Goal: Contribute content

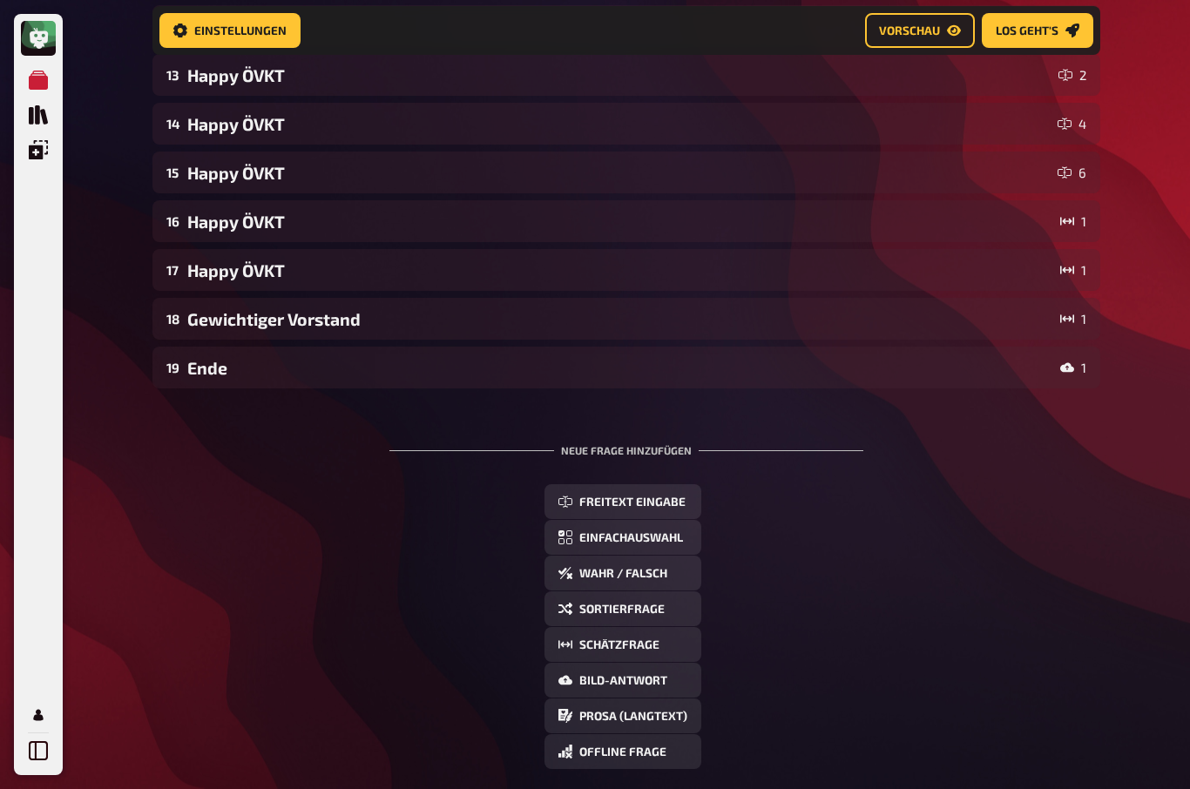
scroll to position [779, 0]
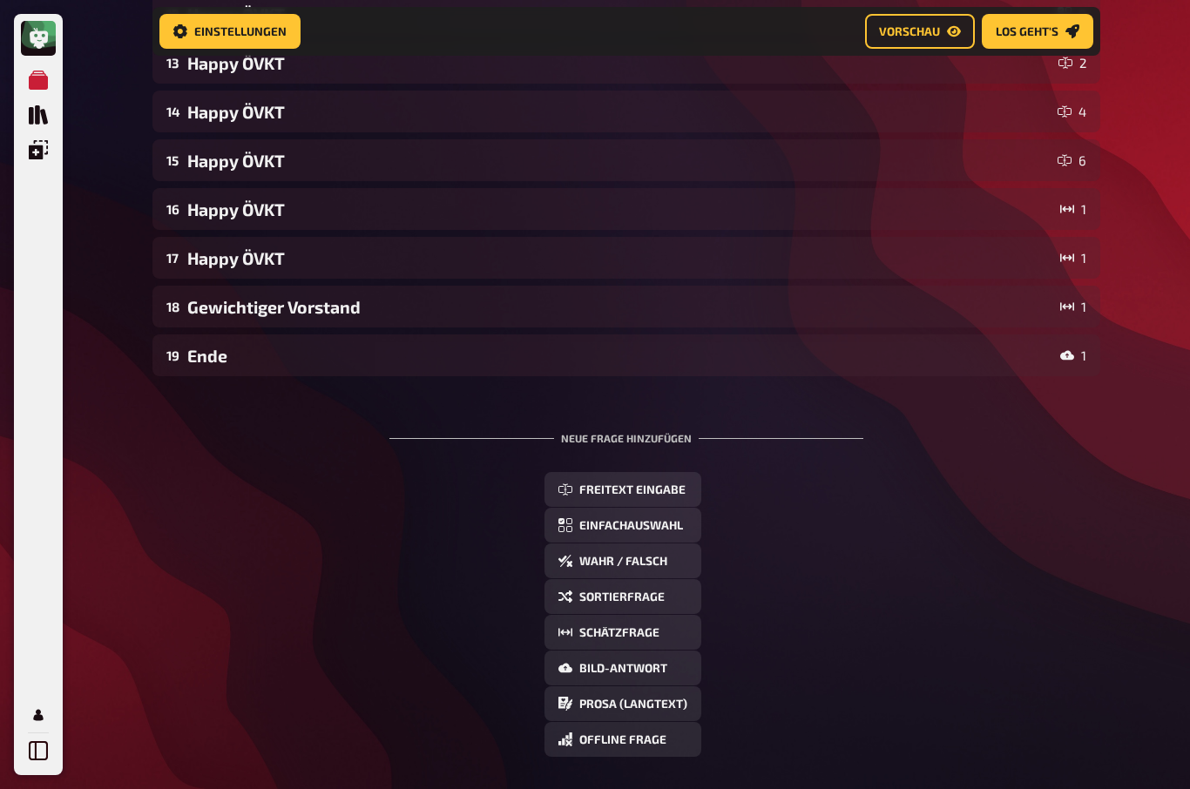
click at [641, 746] on span "Offline Frage" at bounding box center [622, 740] width 87 height 12
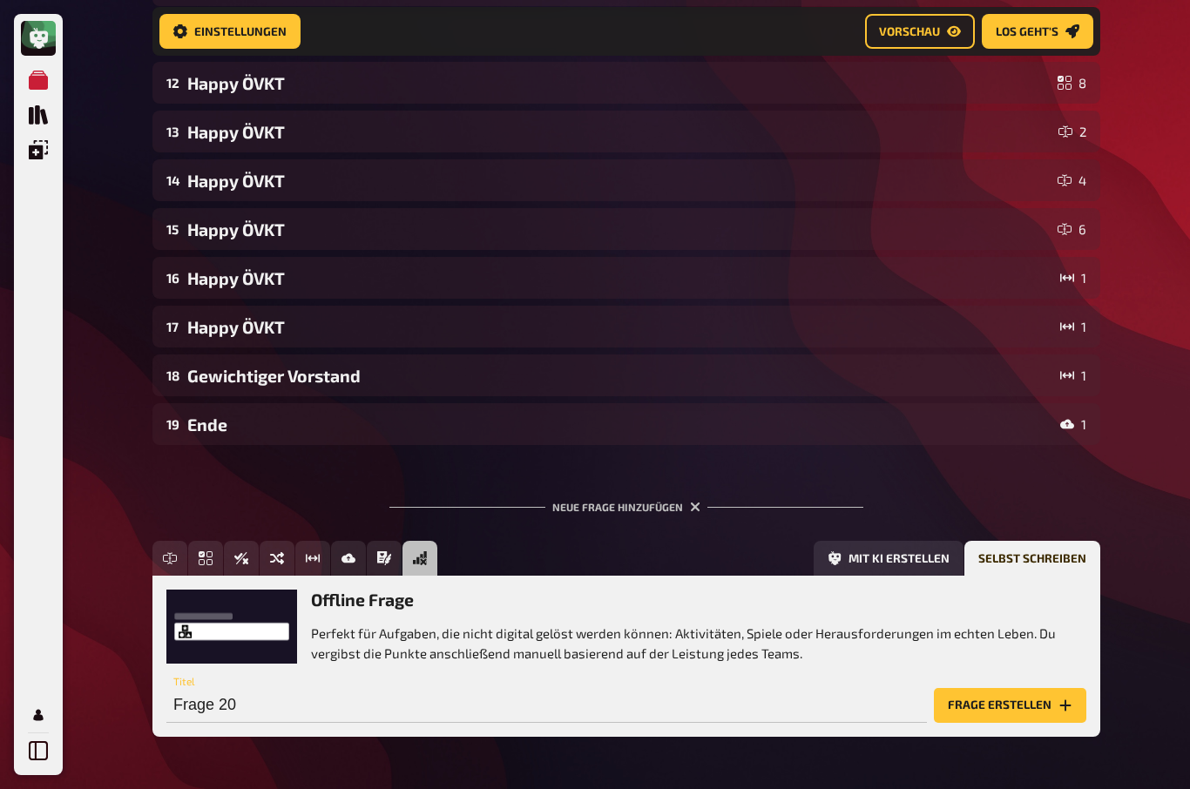
click at [1016, 709] on button "Frage erstellen" at bounding box center [1010, 705] width 152 height 35
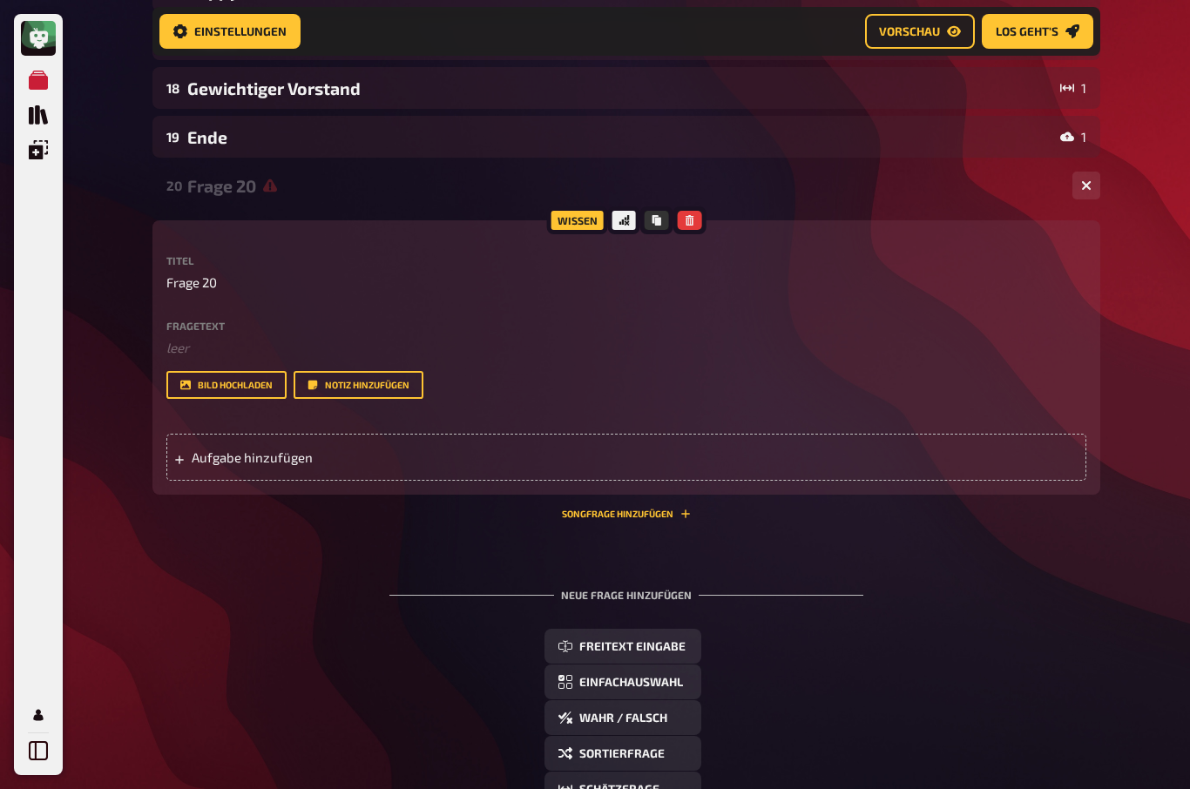
scroll to position [1012, 0]
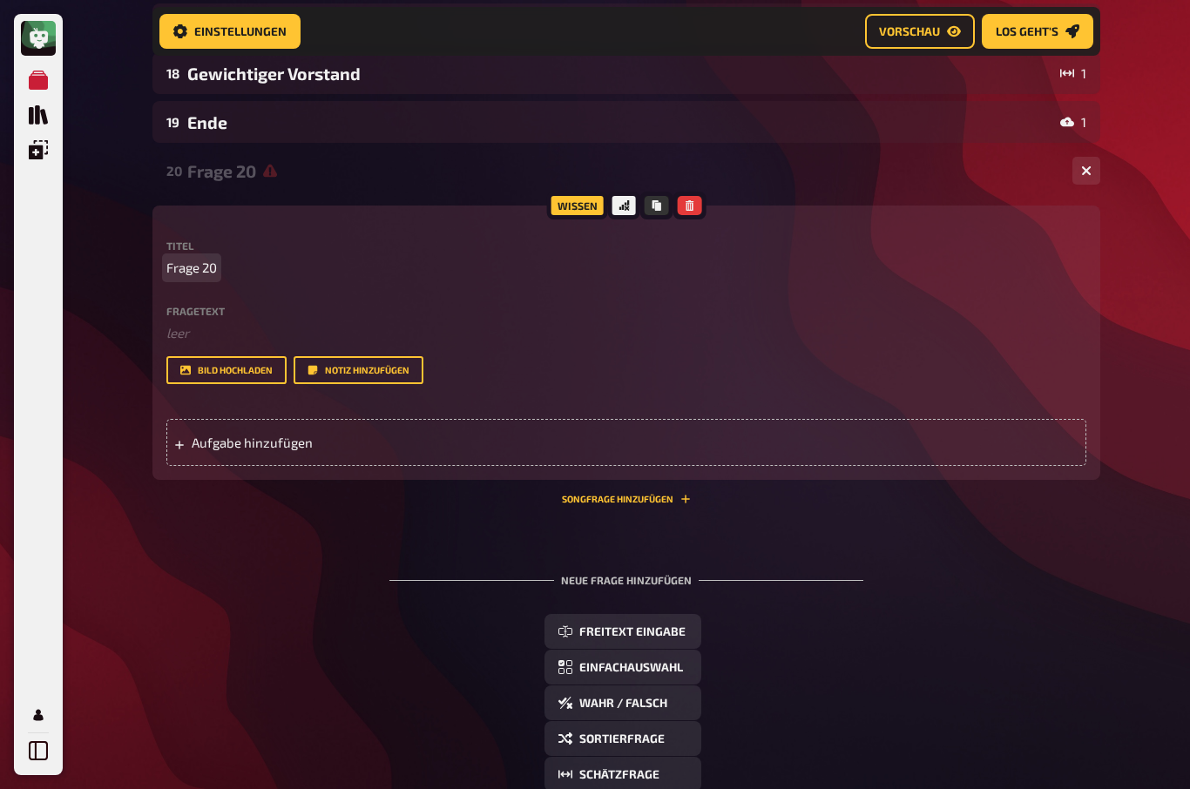
click at [198, 263] on span "Frage 20" at bounding box center [191, 268] width 51 height 20
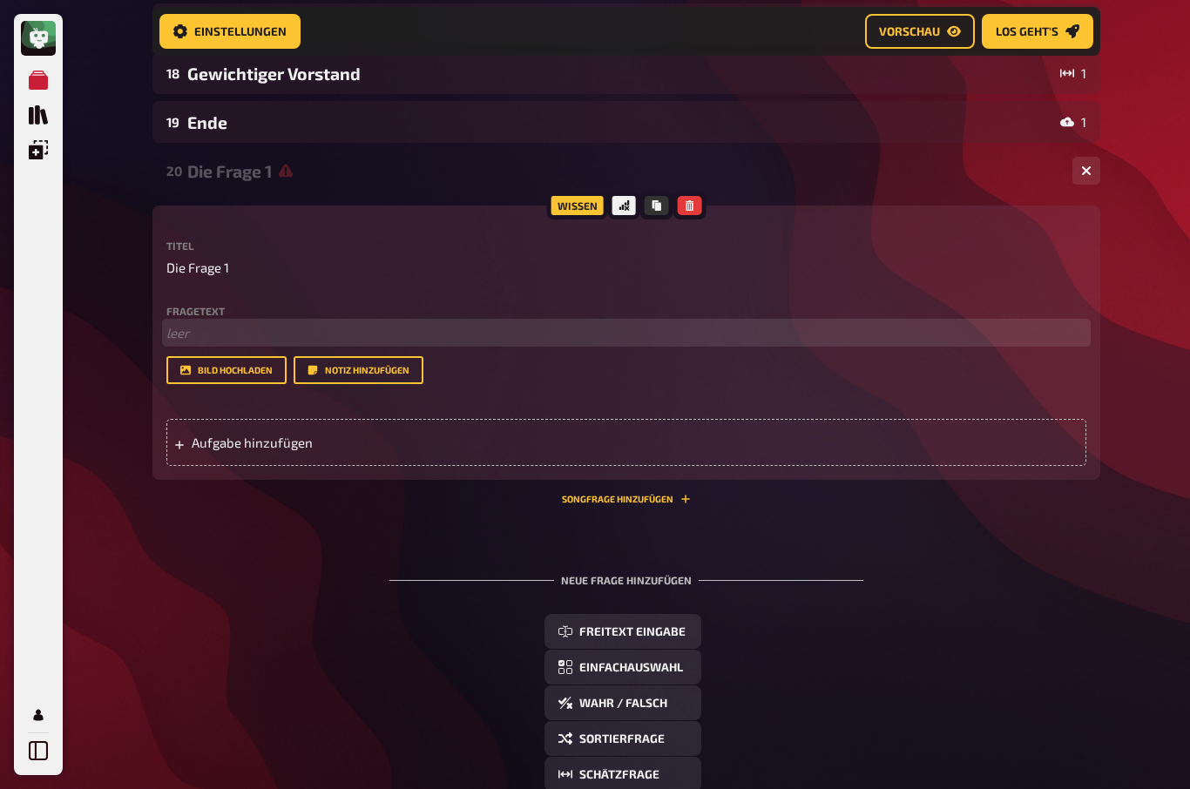
click at [188, 332] on p "﻿ leer" at bounding box center [626, 333] width 920 height 20
click at [192, 330] on p "﻿ leer" at bounding box center [626, 333] width 920 height 20
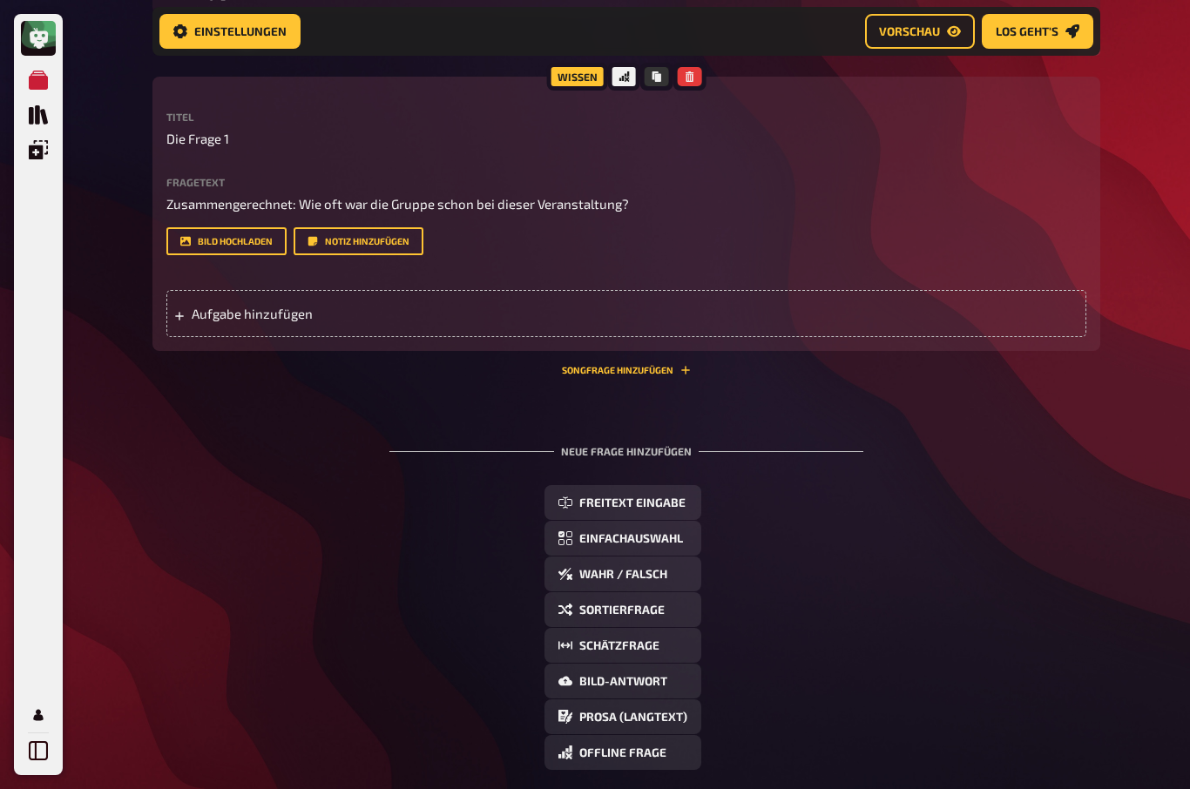
scroll to position [1139, 0]
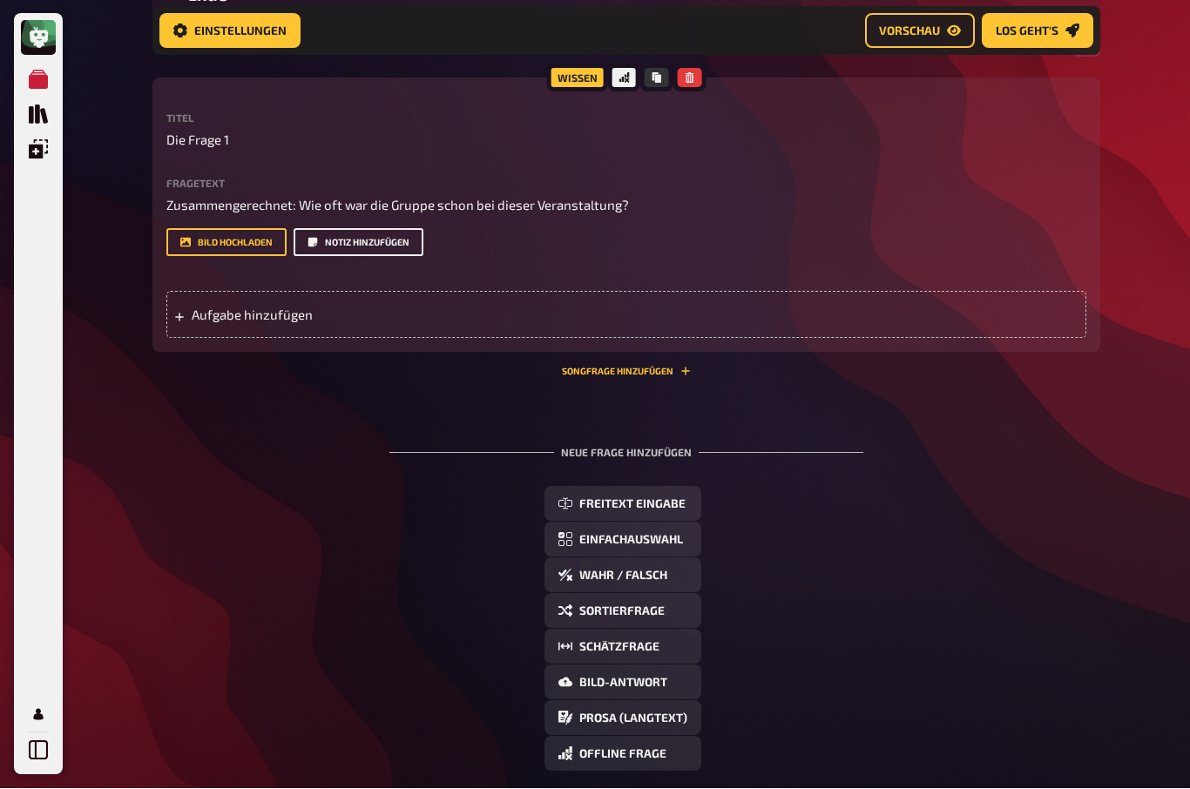
click at [354, 244] on button "Notiz hinzufügen" at bounding box center [359, 243] width 130 height 28
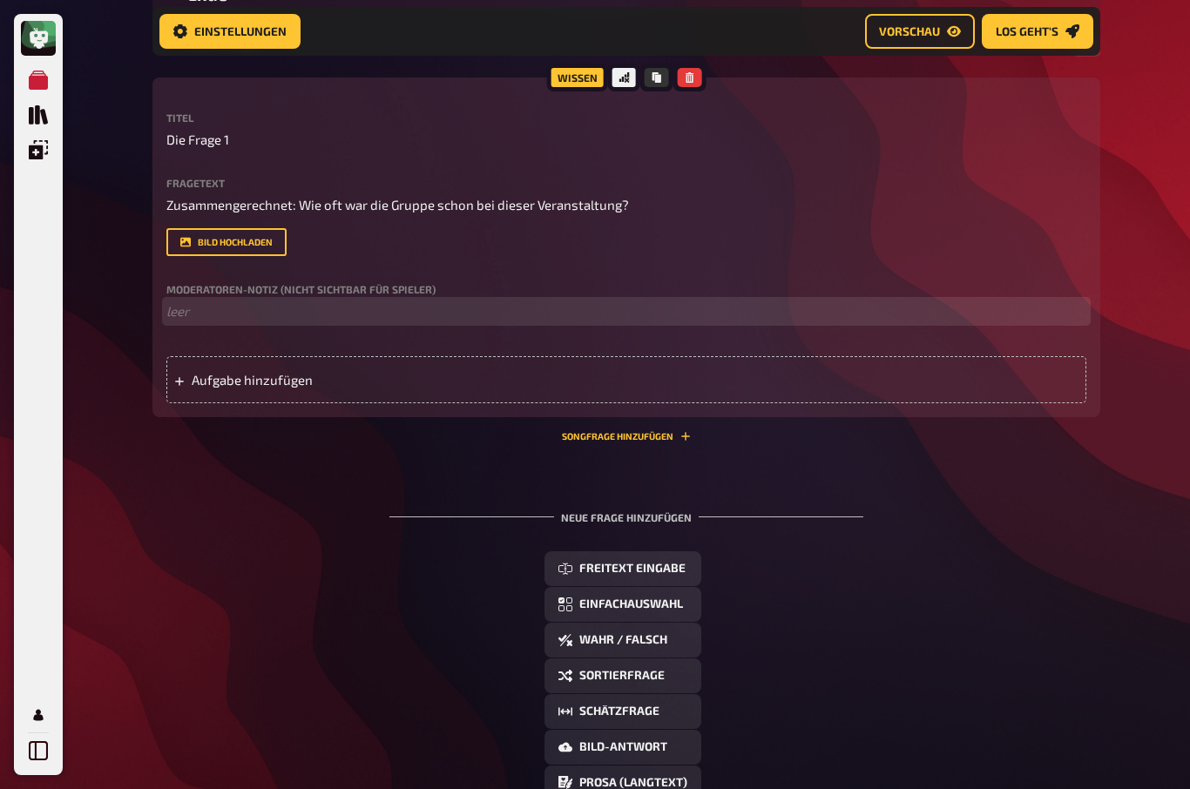
click at [184, 307] on p "﻿ leer" at bounding box center [626, 311] width 920 height 20
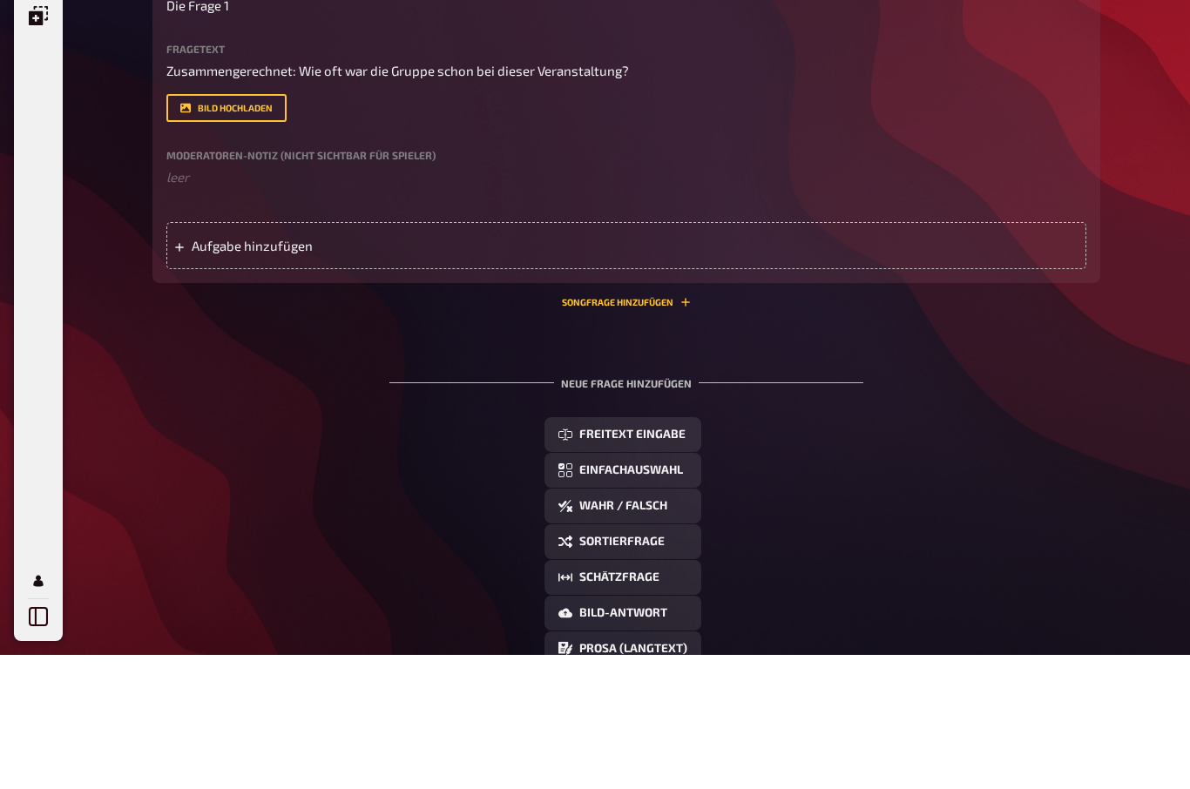
click at [253, 285] on label "Moderatoren-Notiz (nicht sichtbar für Spieler)" at bounding box center [626, 290] width 920 height 10
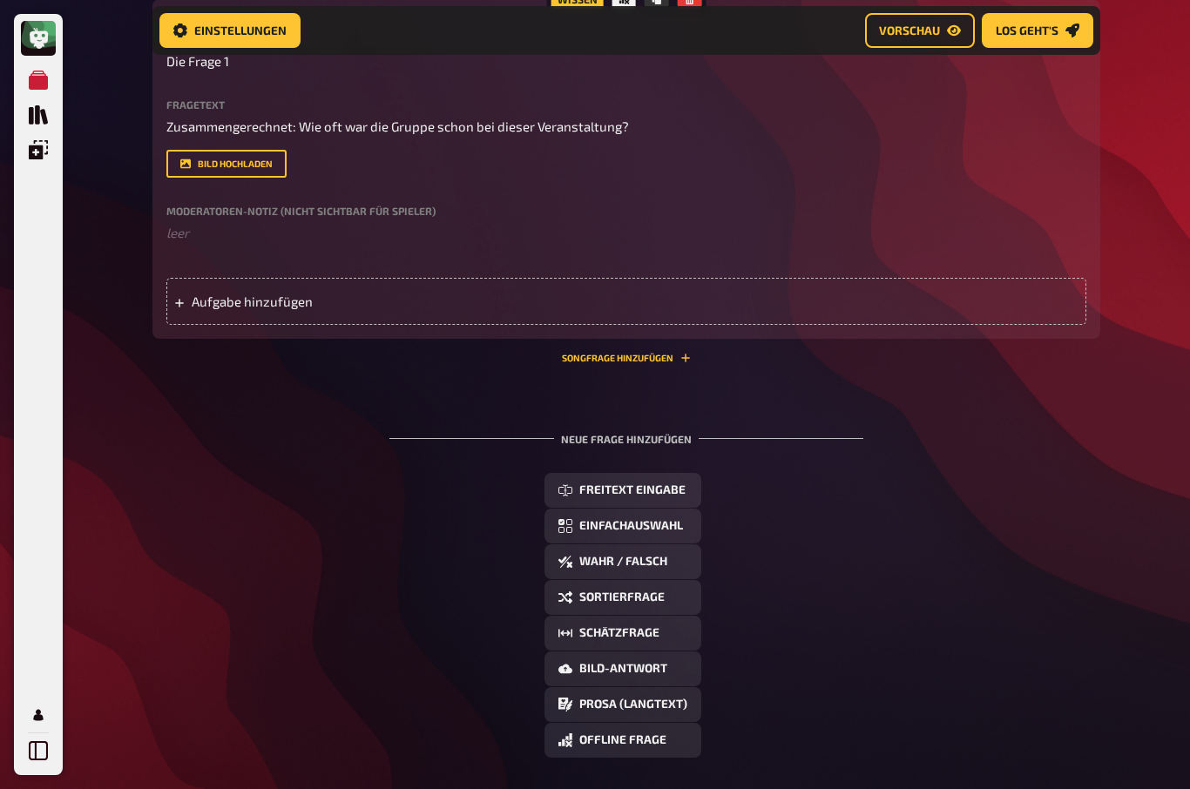
scroll to position [1210, 0]
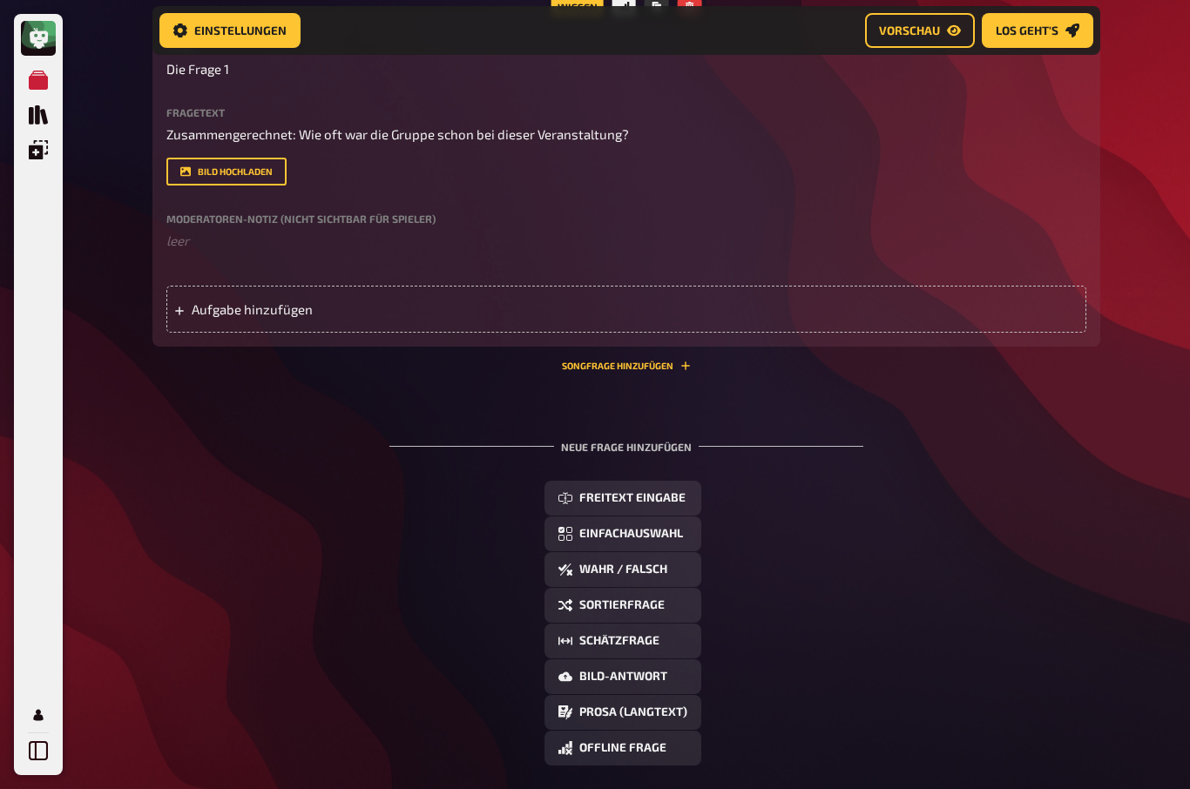
click at [201, 226] on div "Moderatoren-Notiz (nicht sichtbar für Spieler) ﻿ leer" at bounding box center [626, 232] width 920 height 37
click at [199, 223] on label "Moderatoren-Notiz (nicht sichtbar für Spieler)" at bounding box center [626, 219] width 920 height 10
click at [337, 219] on label "Moderatoren-Notiz (nicht sichtbar für Spieler)" at bounding box center [626, 219] width 920 height 10
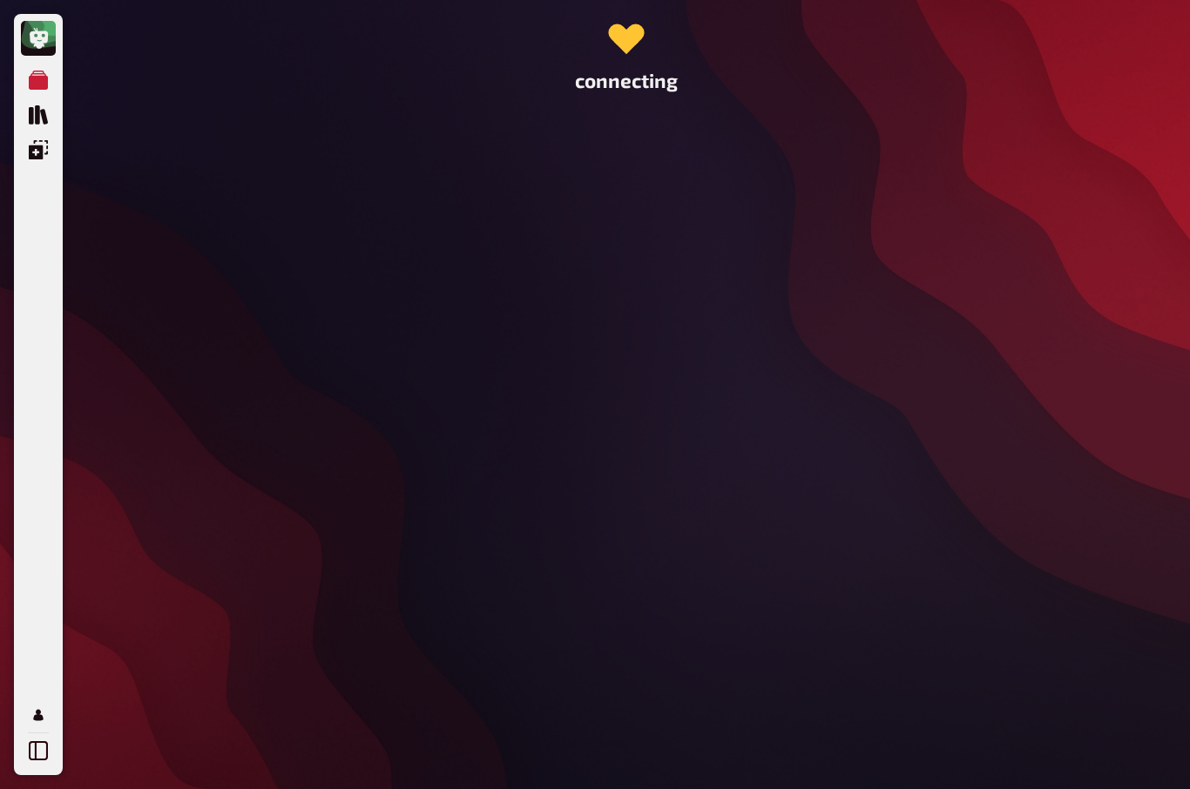
scroll to position [60, 0]
